Goal: Navigation & Orientation: Find specific page/section

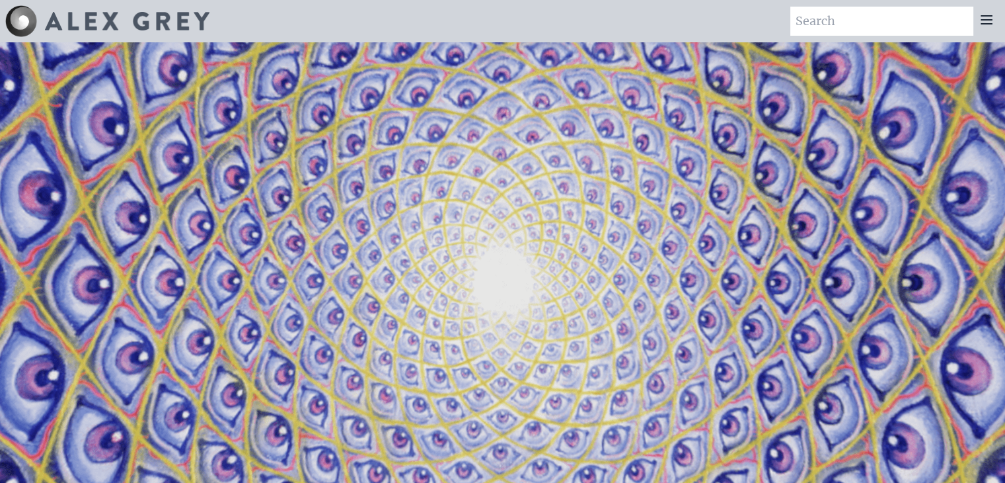
click at [995, 21] on div at bounding box center [987, 21] width 26 height 29
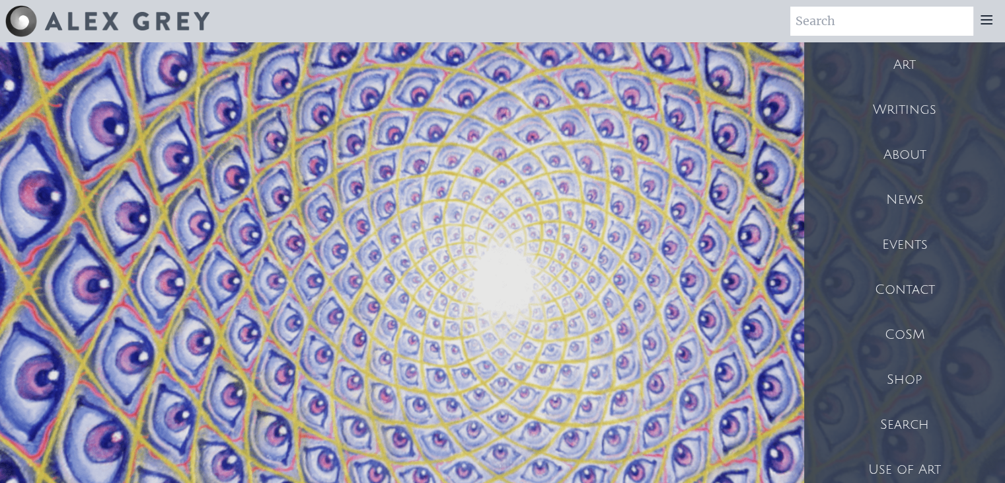
click at [914, 82] on div "Art" at bounding box center [904, 64] width 201 height 45
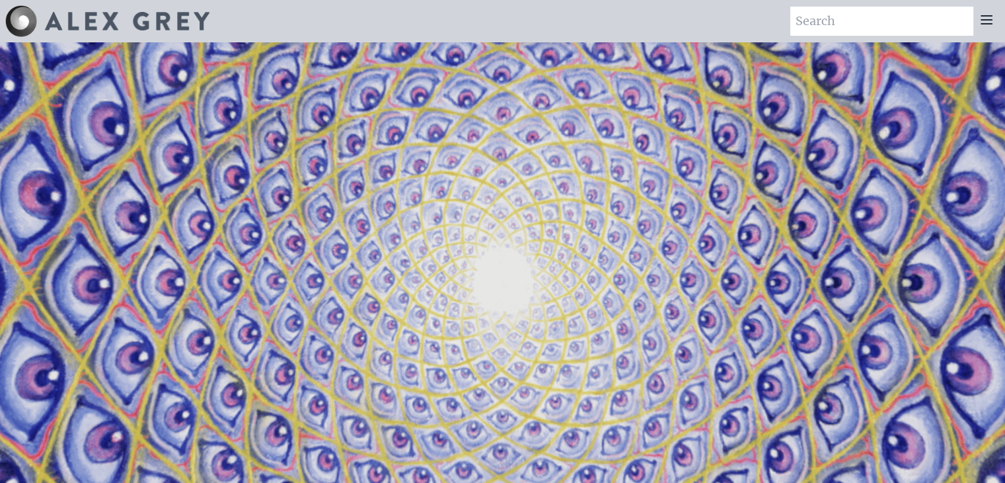
click at [989, 17] on icon at bounding box center [987, 20] width 11 height 8
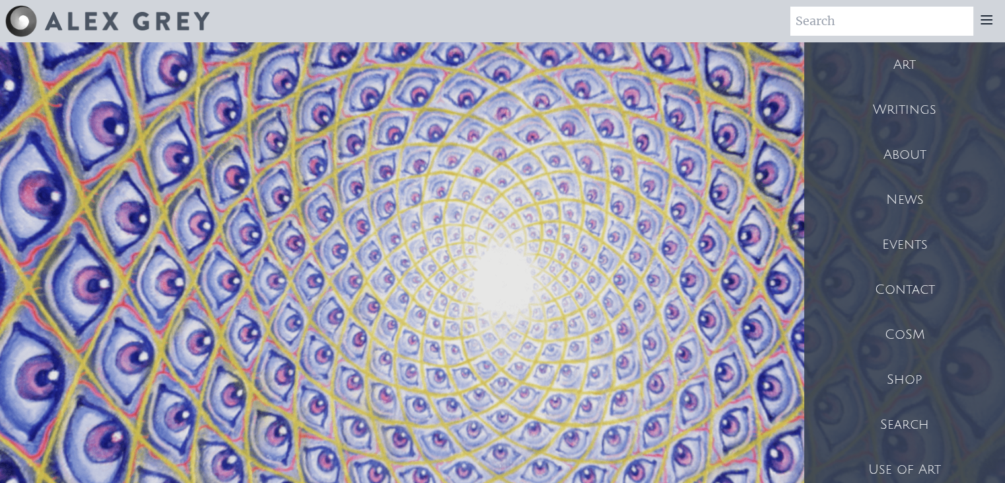
click at [904, 382] on div "Shop" at bounding box center [904, 379] width 201 height 45
